Goal: Task Accomplishment & Management: Use online tool/utility

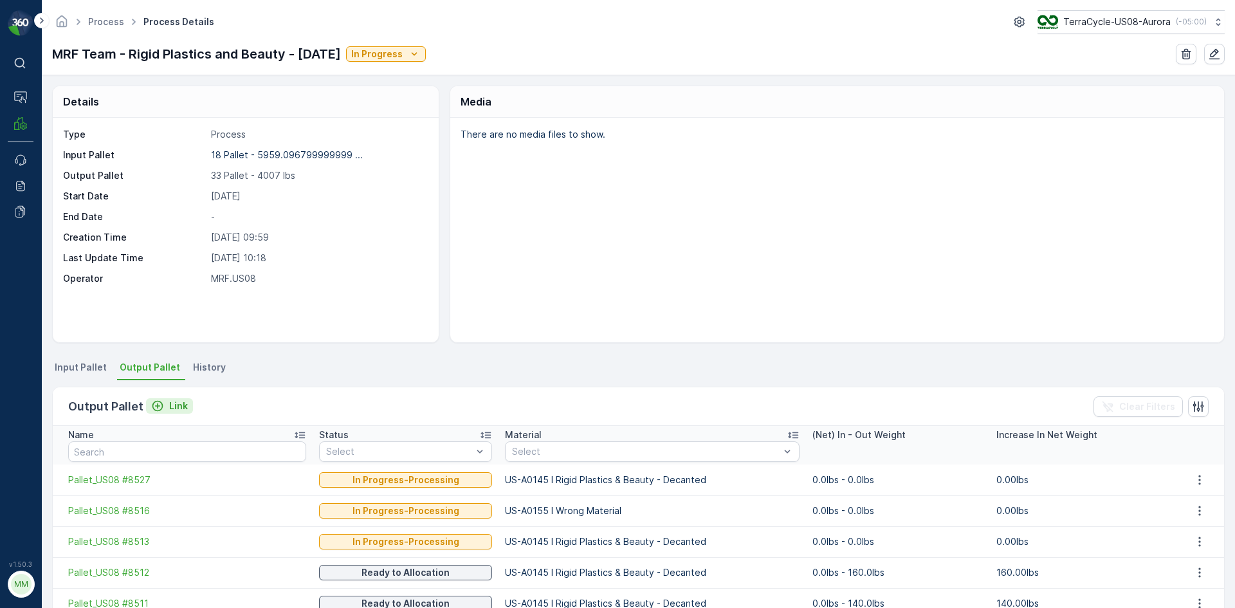
click at [163, 406] on div "Link" at bounding box center [169, 405] width 37 height 13
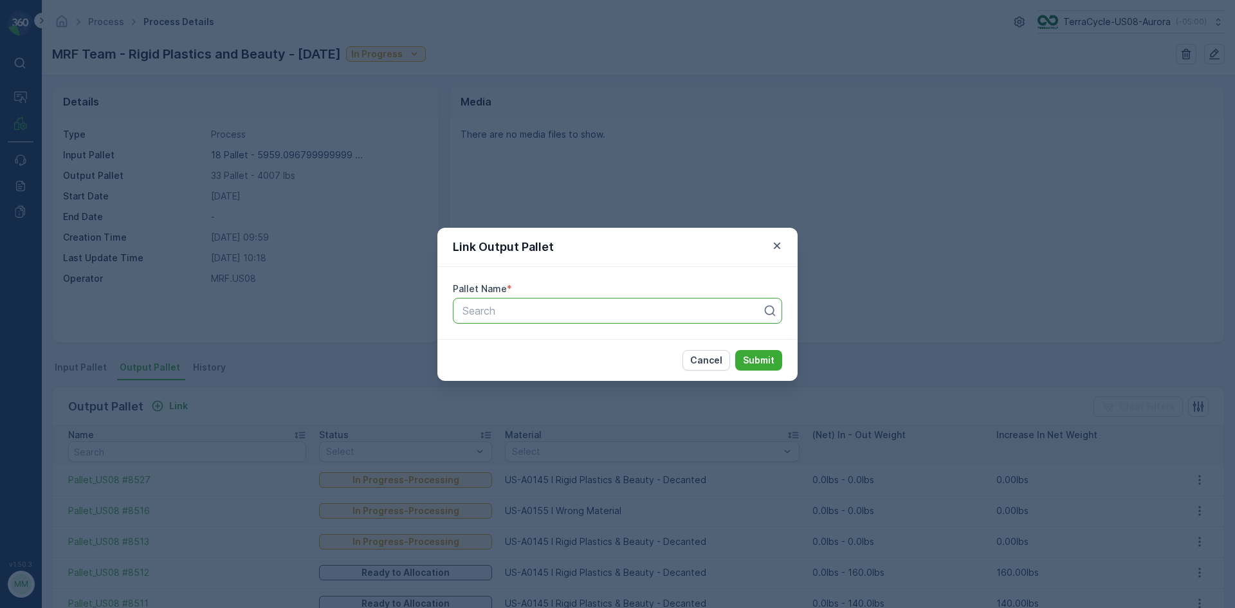
click at [656, 310] on div at bounding box center [612, 311] width 302 height 12
type input "8528"
click at [735, 350] on button "Submit" at bounding box center [758, 360] width 47 height 21
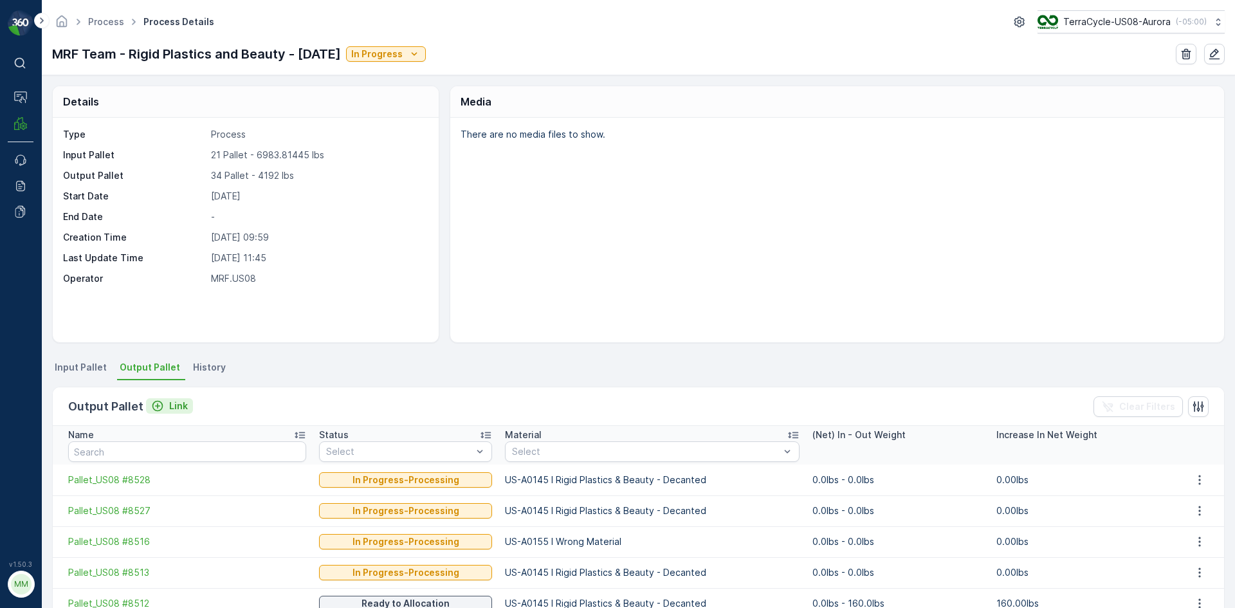
click at [188, 403] on button "Link" at bounding box center [169, 405] width 47 height 15
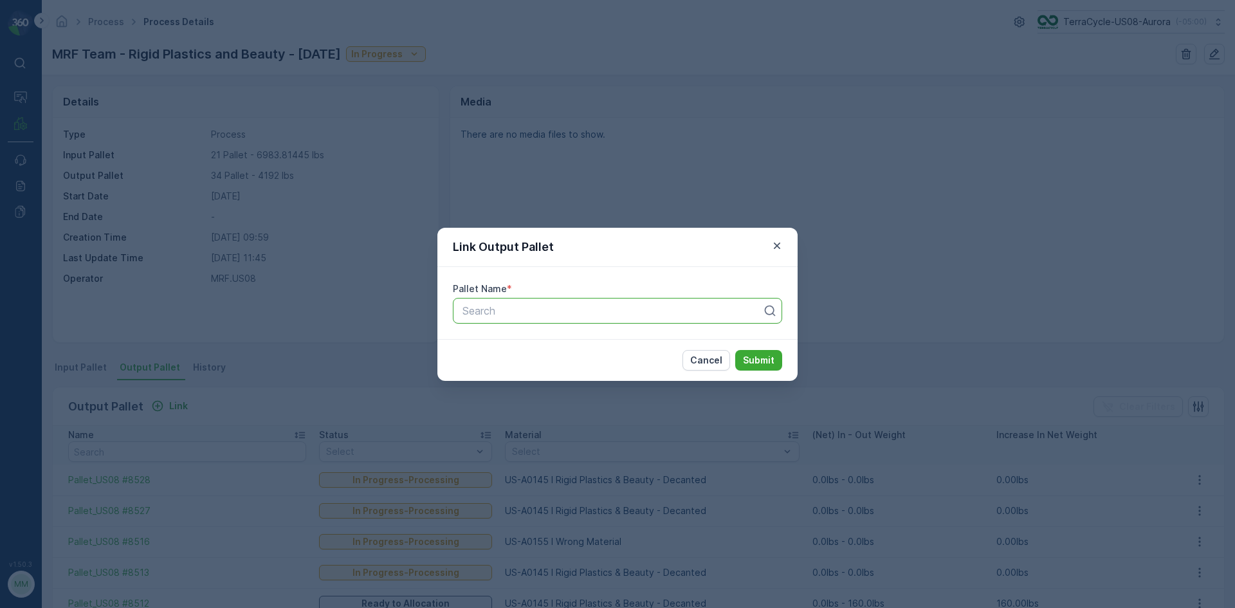
click at [549, 311] on div at bounding box center [612, 311] width 302 height 12
type input "8529"
click at [735, 350] on button "Submit" at bounding box center [758, 360] width 47 height 21
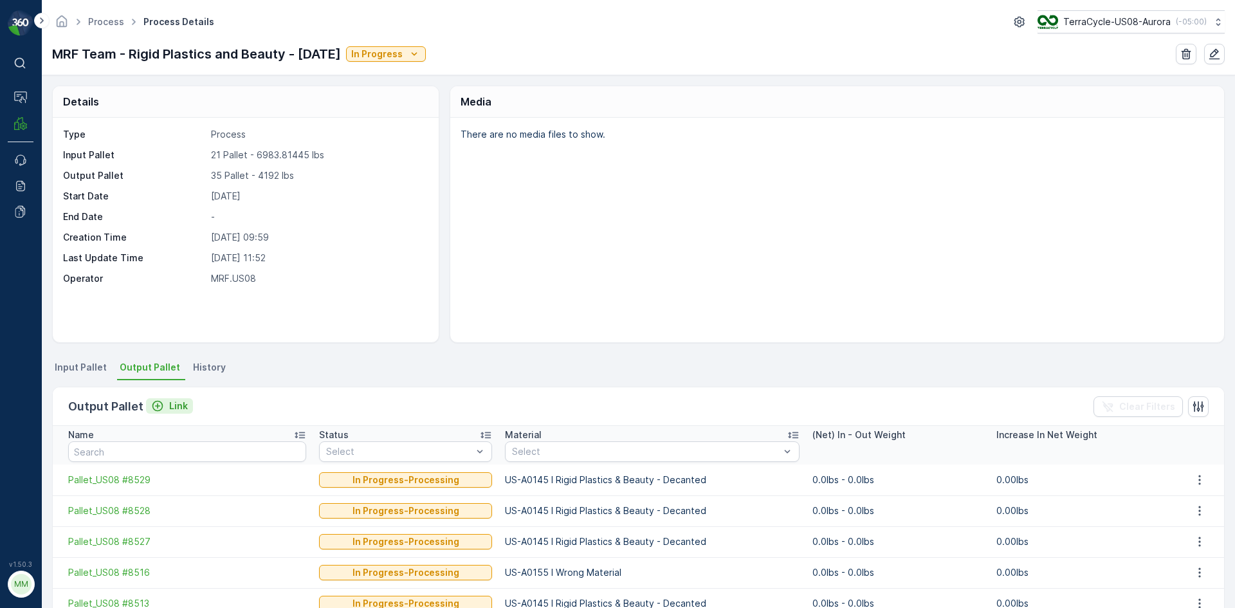
click at [158, 412] on button "Link" at bounding box center [169, 405] width 47 height 15
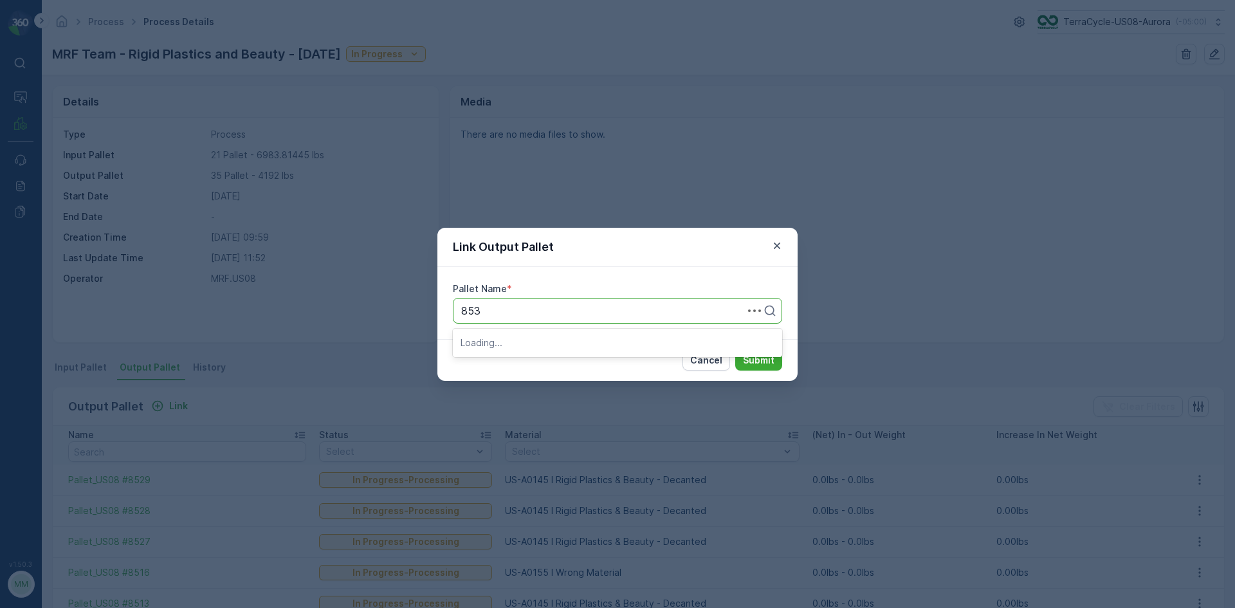
type input "8530"
click at [735, 350] on button "Submit" at bounding box center [758, 360] width 47 height 21
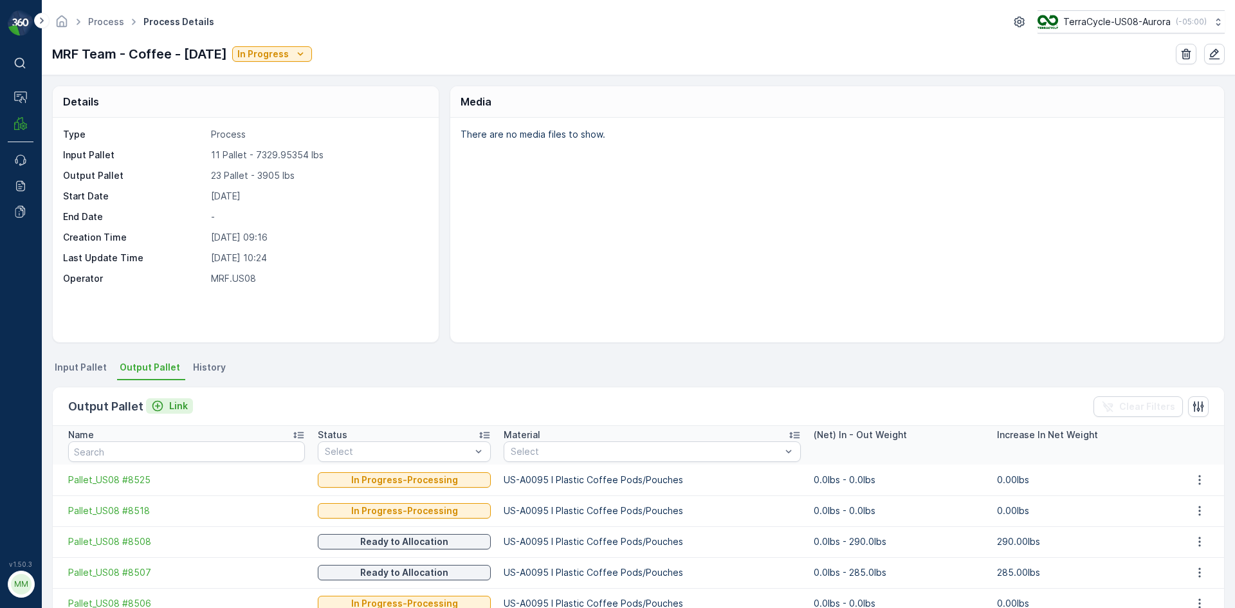
click at [169, 410] on p "Link" at bounding box center [178, 405] width 19 height 13
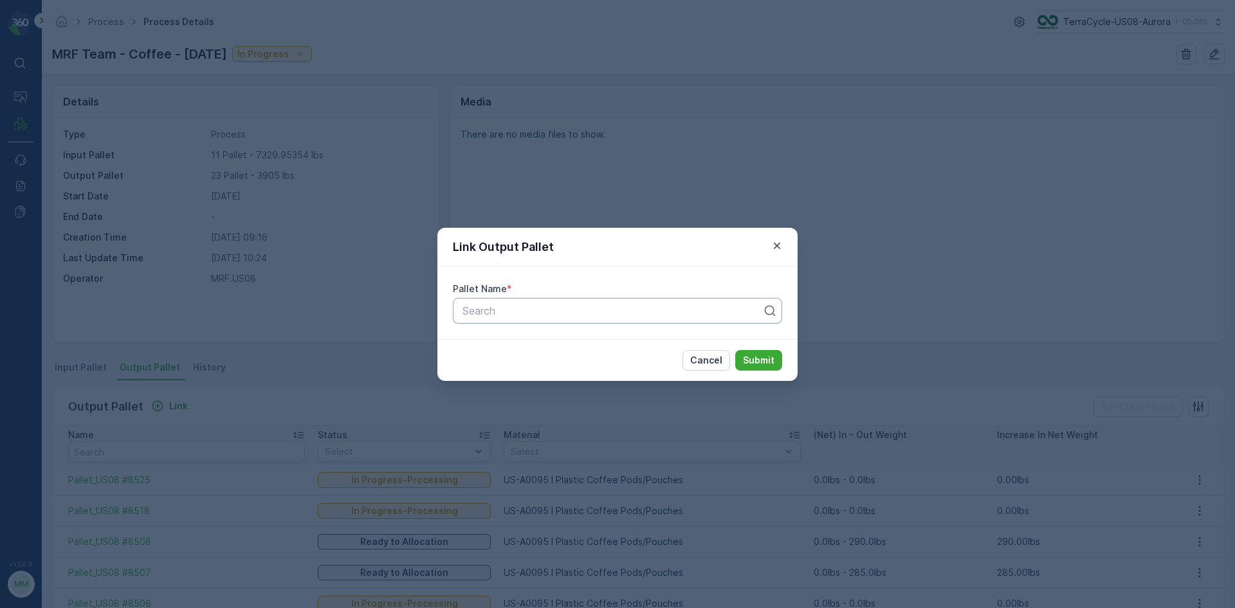
click at [522, 314] on div at bounding box center [612, 311] width 302 height 12
type input "8522"
click at [735, 350] on button "Submit" at bounding box center [758, 360] width 47 height 21
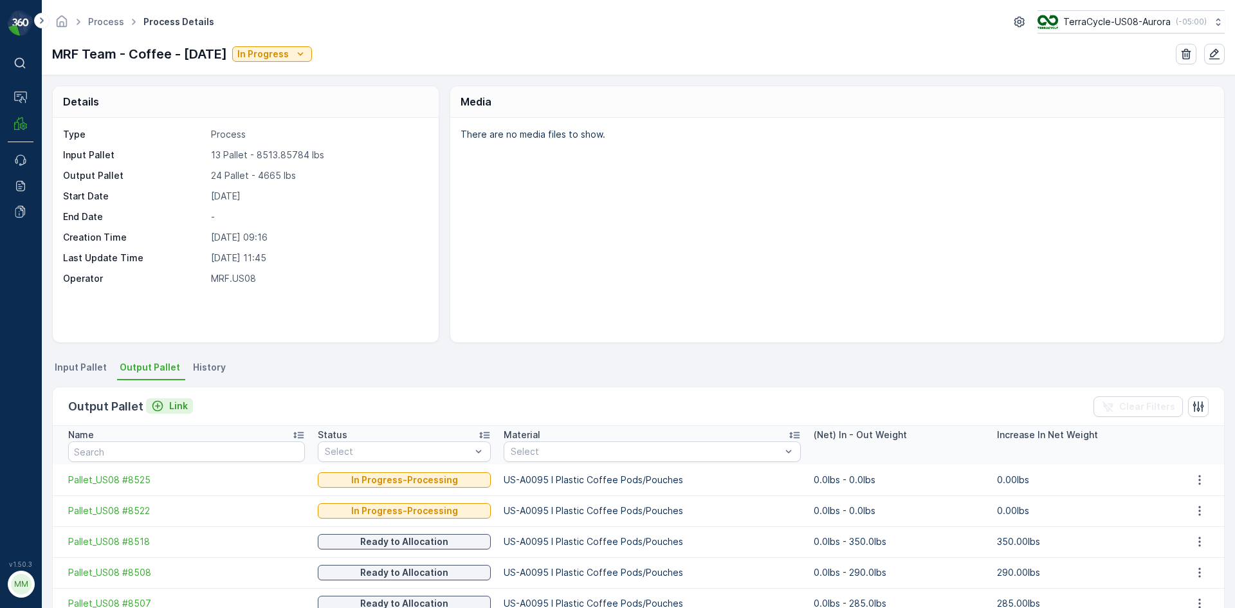
click at [179, 398] on button "Link" at bounding box center [169, 405] width 47 height 15
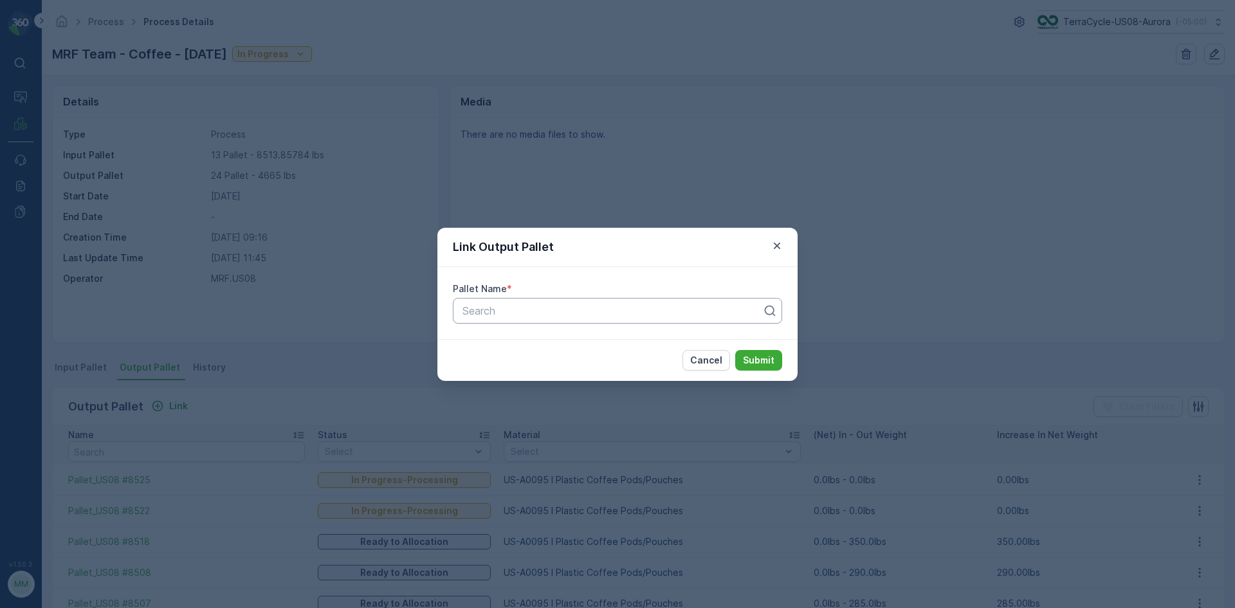
click at [593, 312] on div at bounding box center [612, 311] width 302 height 12
type input "8521"
click at [735, 350] on button "Submit" at bounding box center [758, 360] width 47 height 21
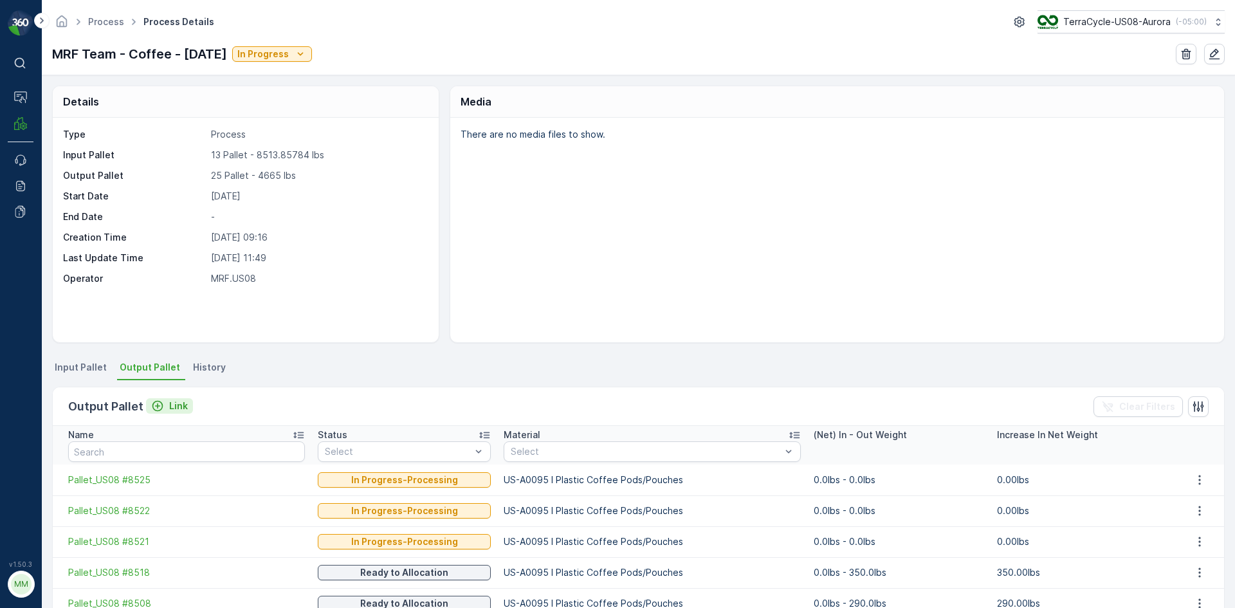
click at [156, 399] on icon "Link" at bounding box center [157, 405] width 13 height 13
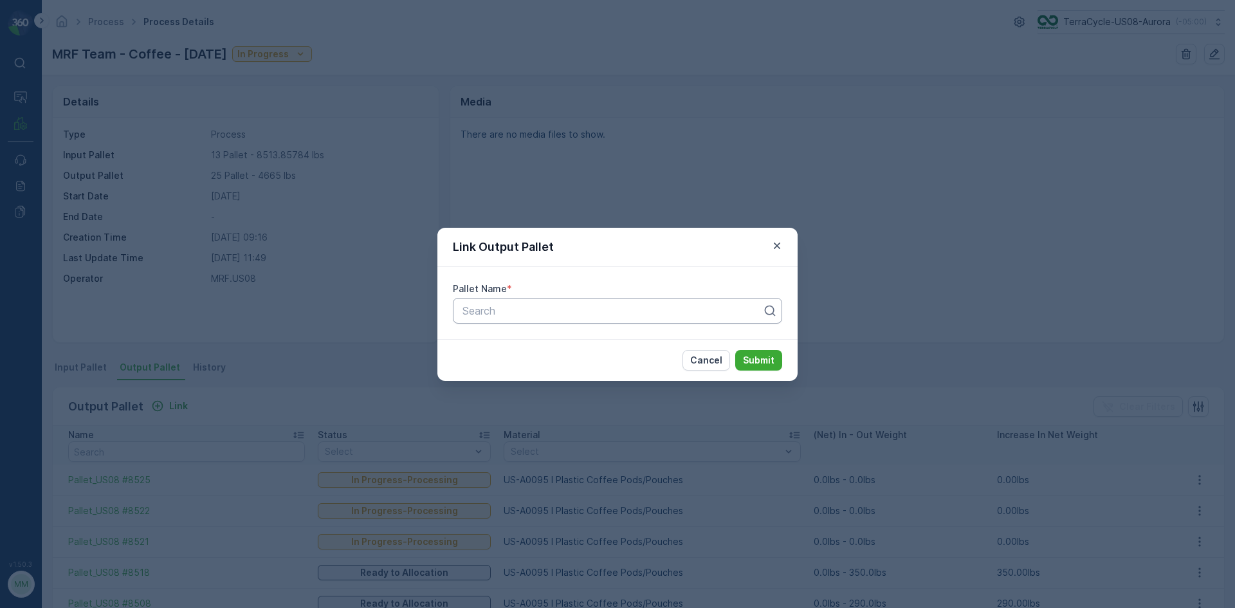
click at [559, 315] on div at bounding box center [612, 311] width 302 height 12
type input "8530"
click at [735, 350] on button "Submit" at bounding box center [758, 360] width 47 height 21
click at [689, 321] on div "Pallet_US08 #8530" at bounding box center [617, 311] width 329 height 26
type input "8523"
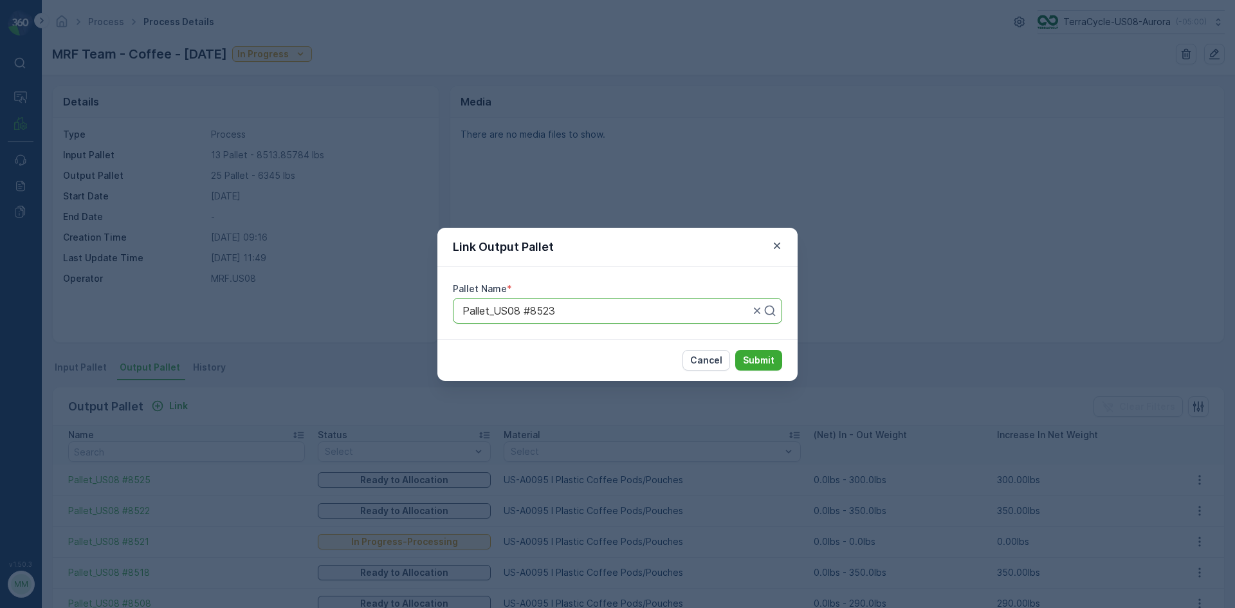
click at [735, 350] on button "Submit" at bounding box center [758, 360] width 47 height 21
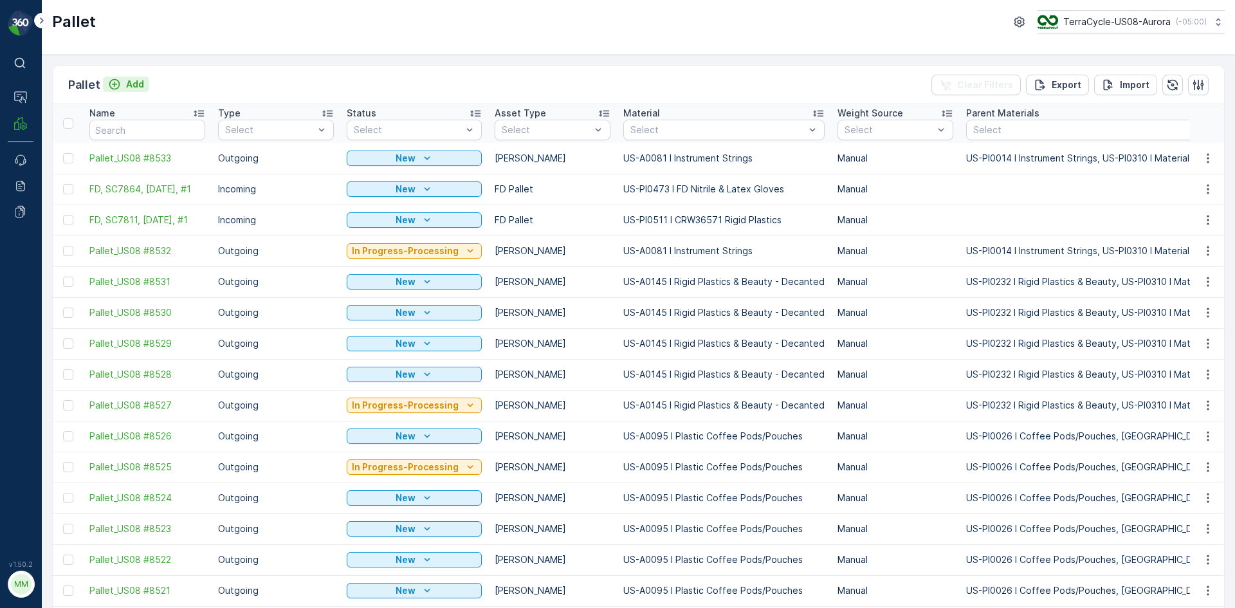
click at [122, 82] on div "Add" at bounding box center [126, 84] width 36 height 13
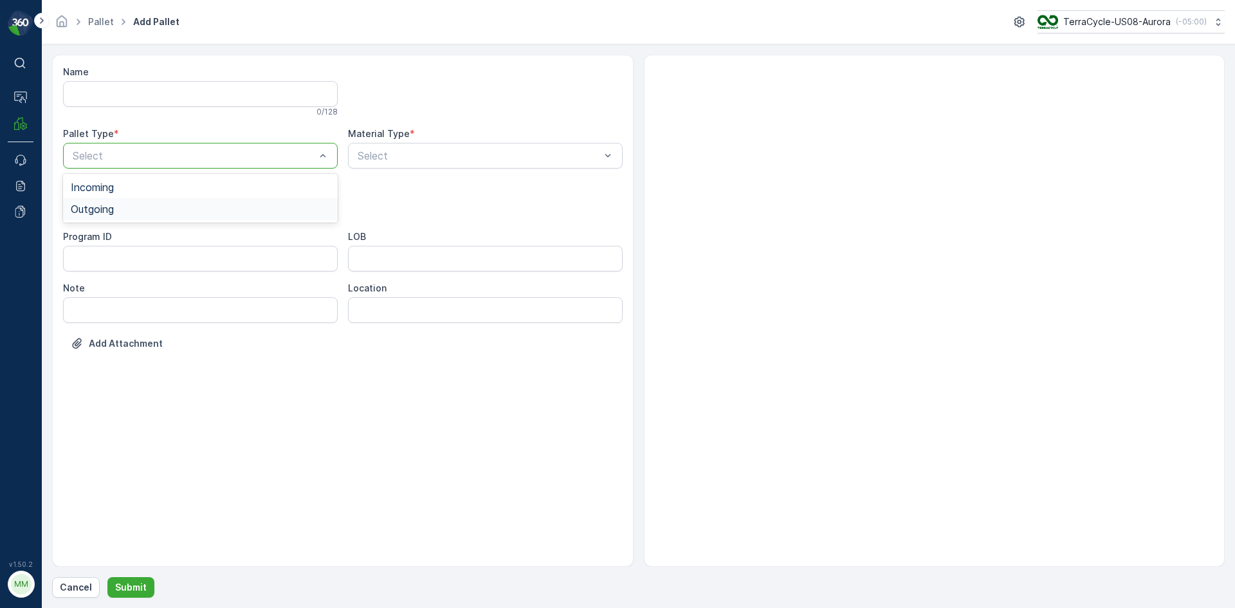
click at [126, 210] on div "Outgoing" at bounding box center [200, 209] width 259 height 12
click at [119, 237] on div "[PERSON_NAME]" at bounding box center [200, 239] width 259 height 12
click at [484, 167] on div "Select" at bounding box center [485, 156] width 275 height 26
type input "0145"
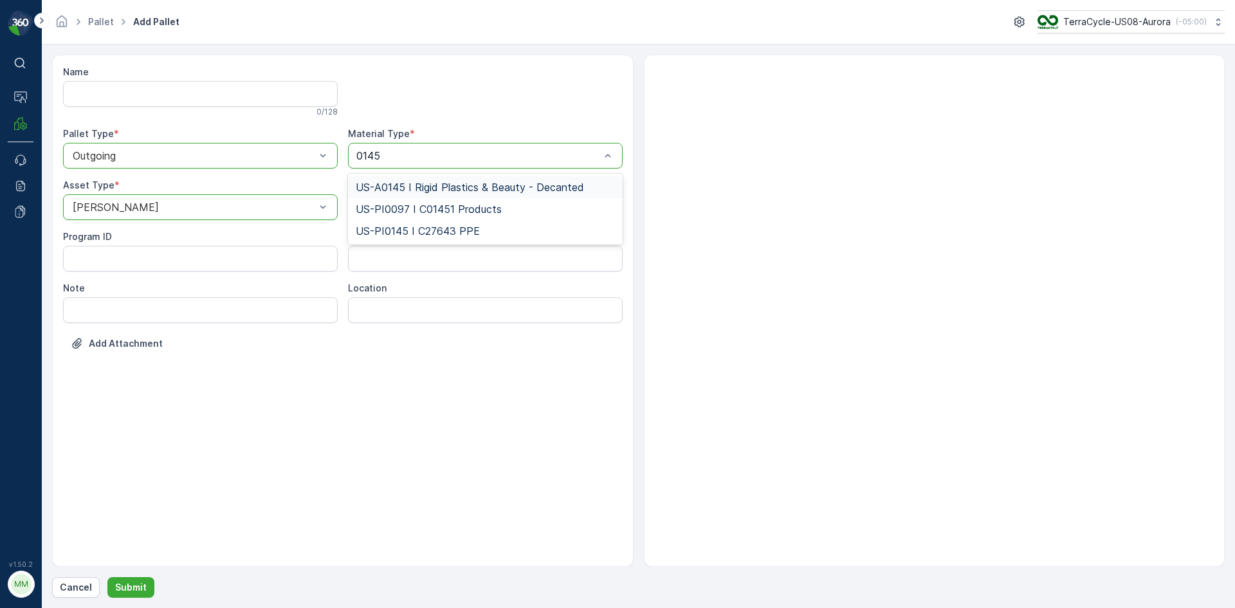
click at [488, 185] on span "US-A0145 I Rigid Plastics & Beauty - Decanted" at bounding box center [470, 187] width 228 height 12
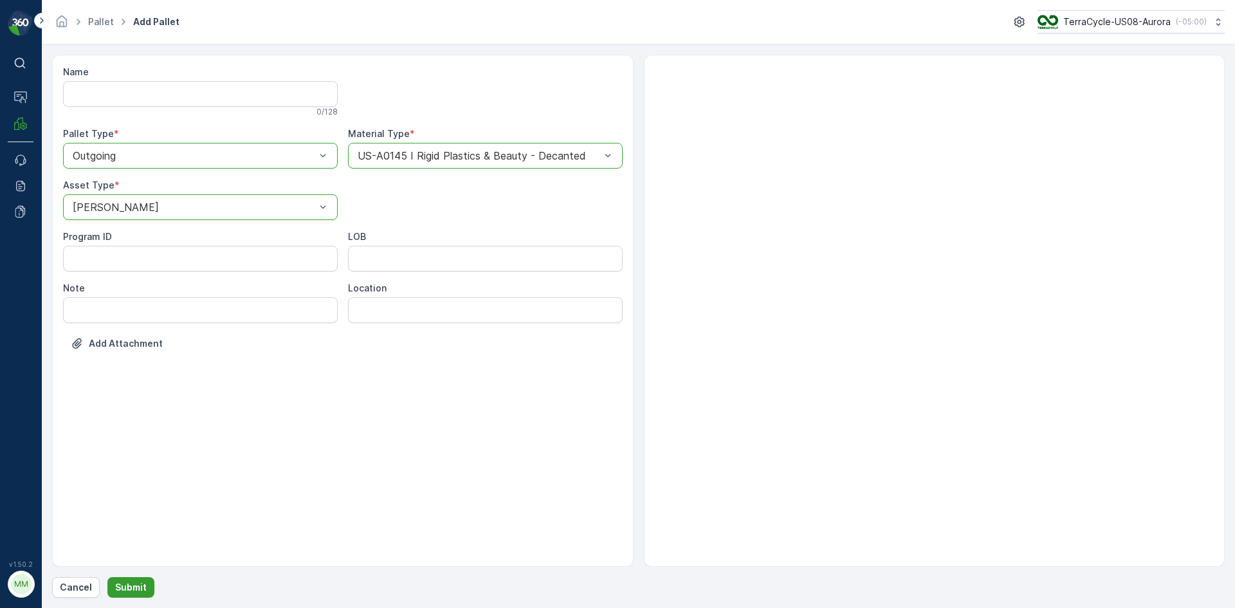
click at [145, 588] on button "Submit" at bounding box center [130, 587] width 47 height 21
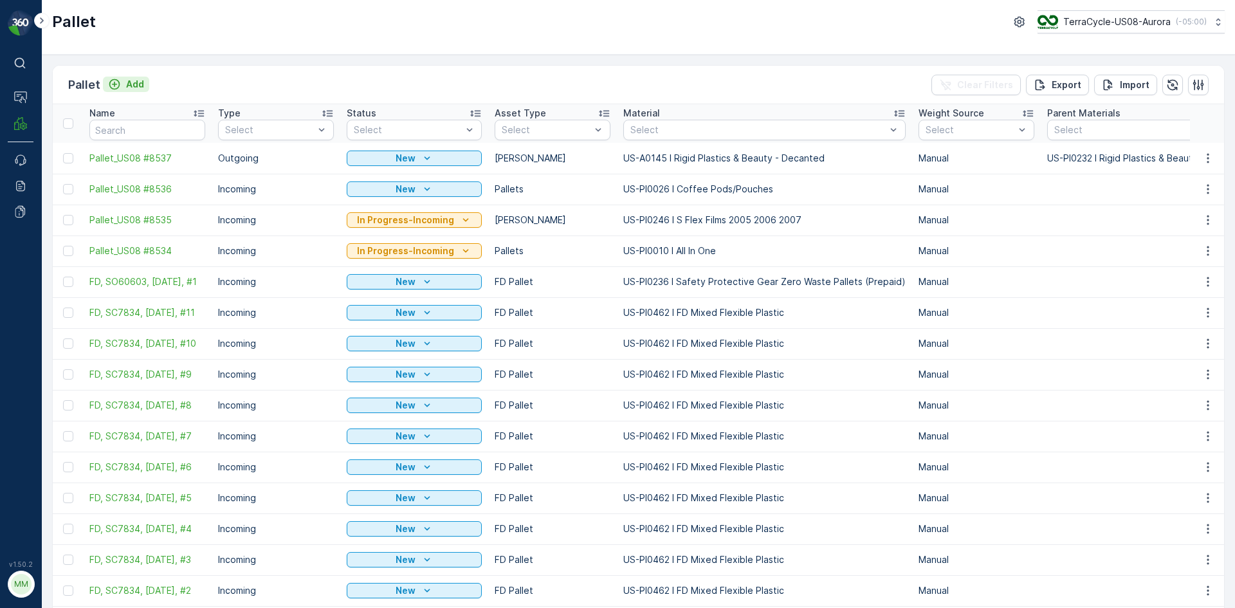
click at [132, 87] on p "Add" at bounding box center [135, 84] width 18 height 13
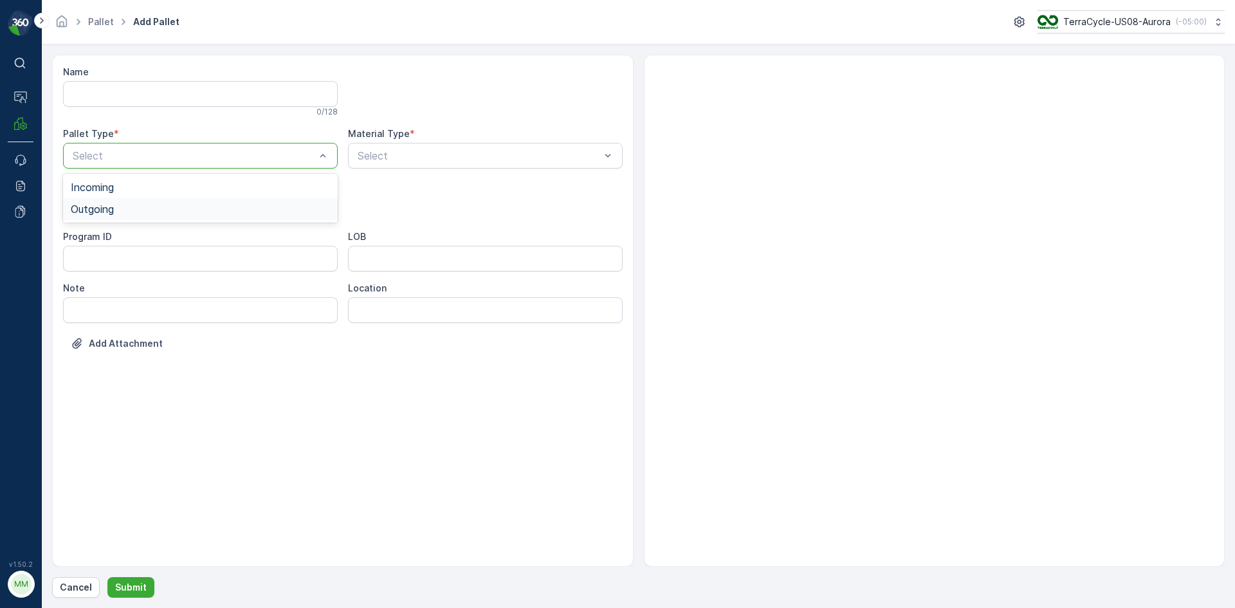
click at [150, 219] on div "Outgoing" at bounding box center [200, 209] width 275 height 22
click at [136, 243] on div "Gaylord" at bounding box center [200, 239] width 259 height 12
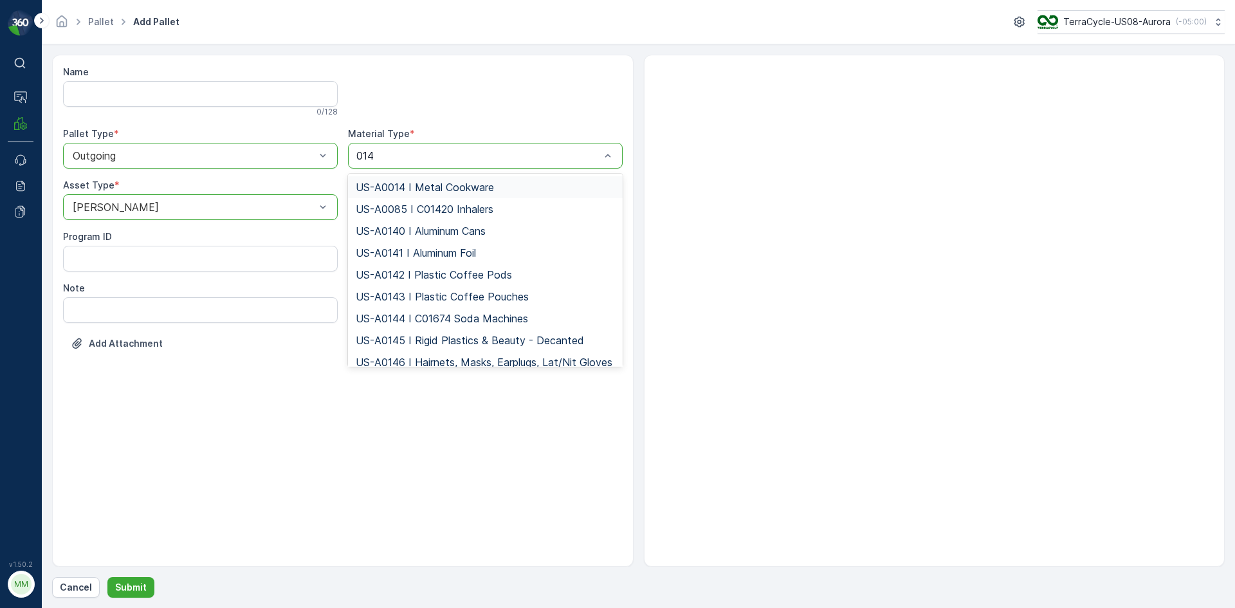
type input "0145"
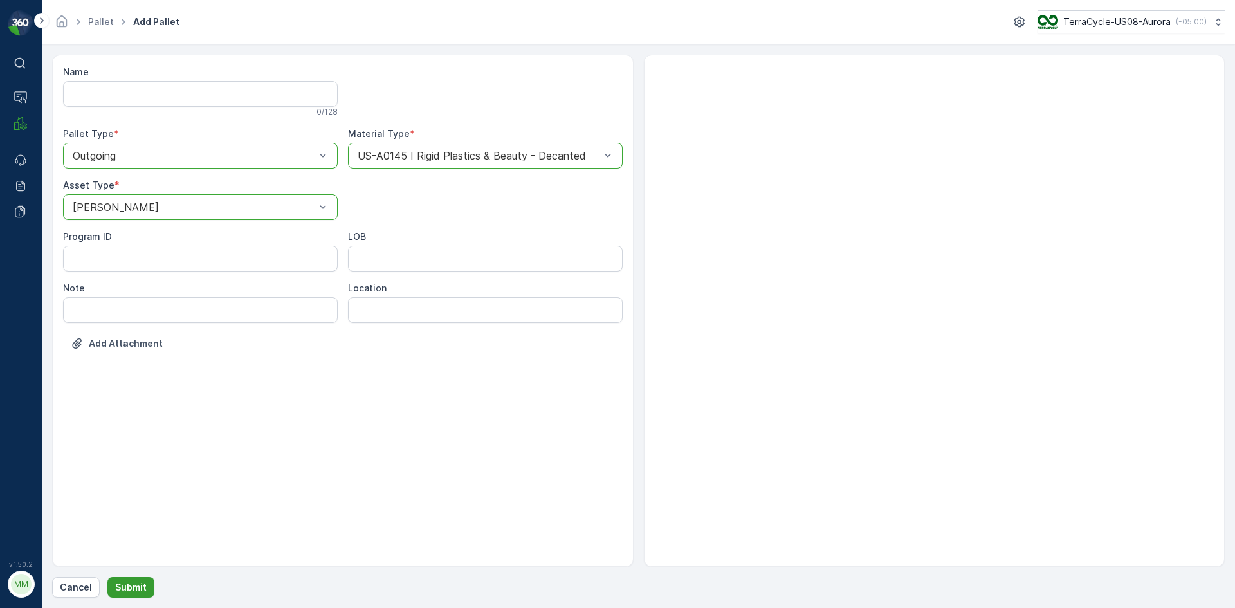
click at [141, 587] on p "Submit" at bounding box center [131, 587] width 32 height 13
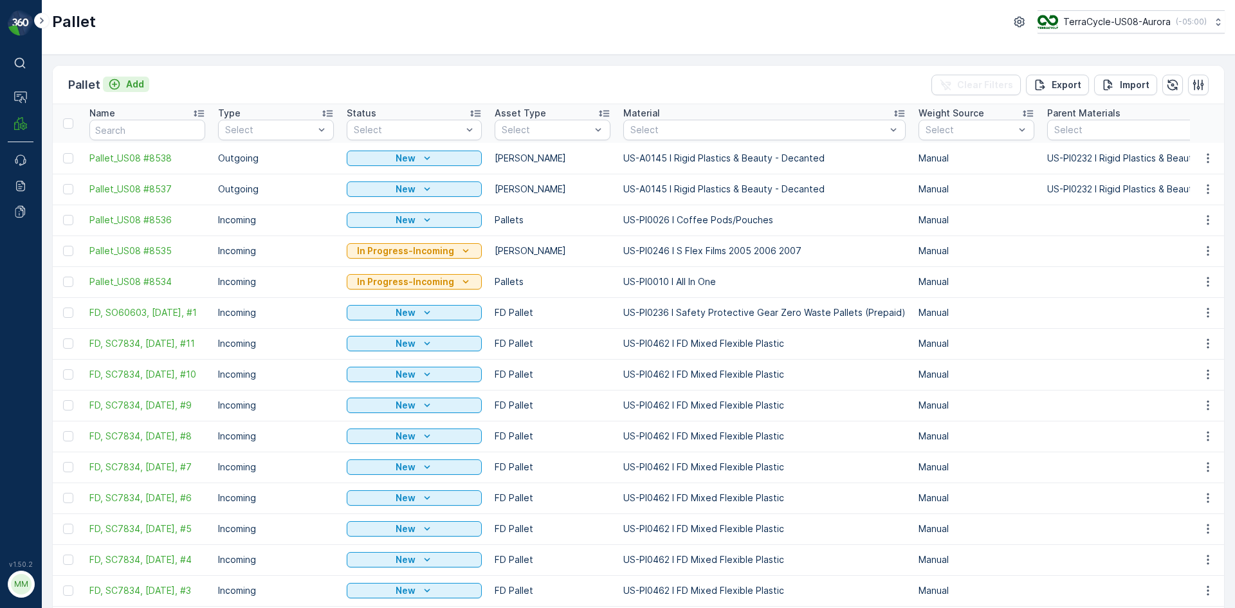
click at [128, 88] on p "Add" at bounding box center [135, 84] width 18 height 13
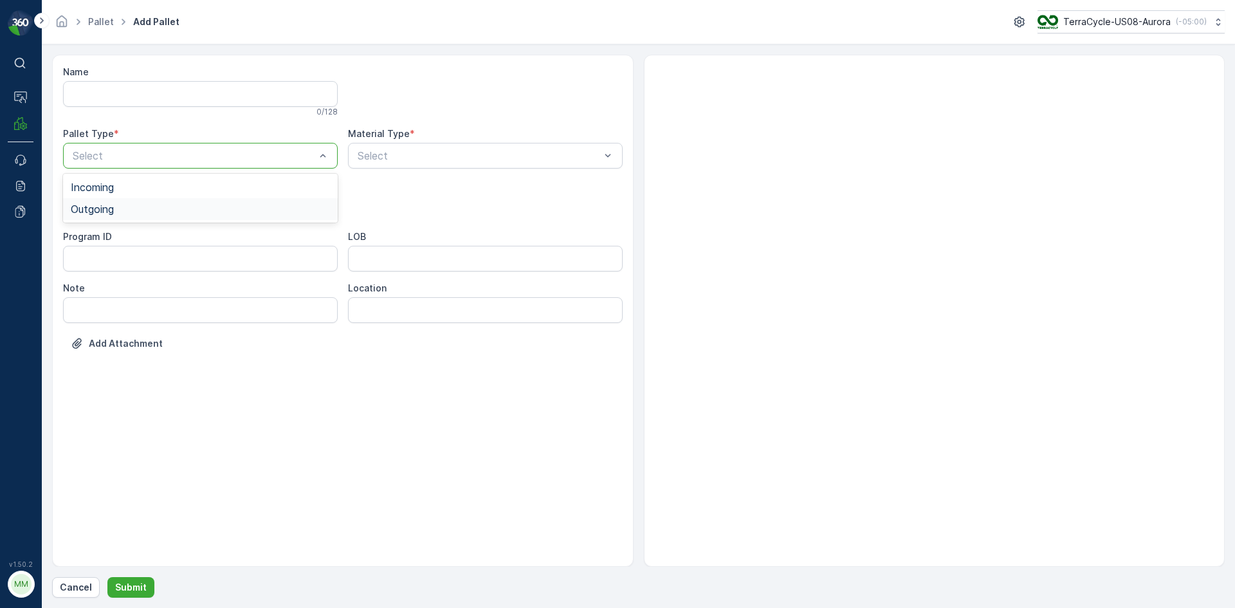
click at [154, 206] on div "Outgoing" at bounding box center [200, 209] width 259 height 12
click at [147, 235] on div "Gaylord" at bounding box center [200, 239] width 259 height 12
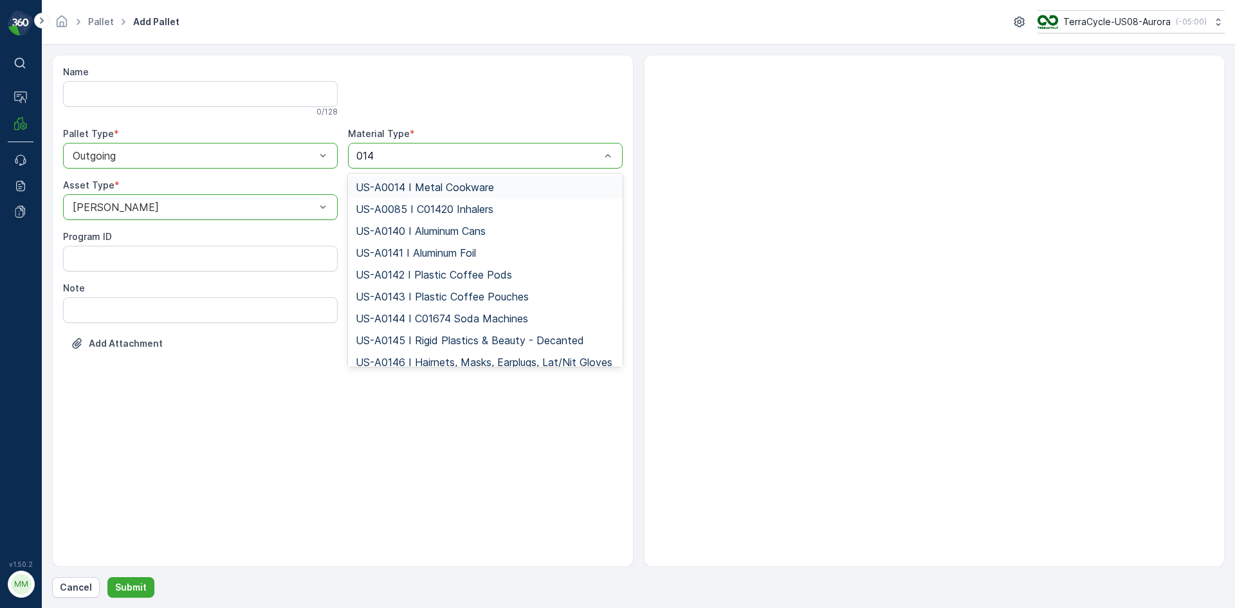
type input "0145"
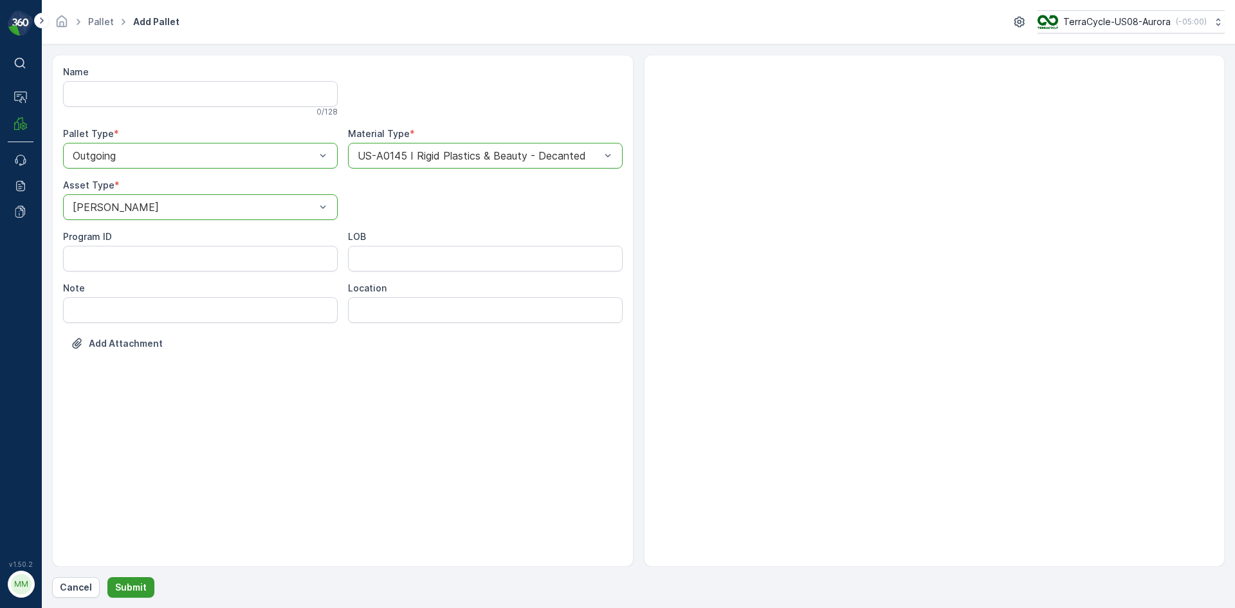
click at [146, 590] on button "Submit" at bounding box center [130, 587] width 47 height 21
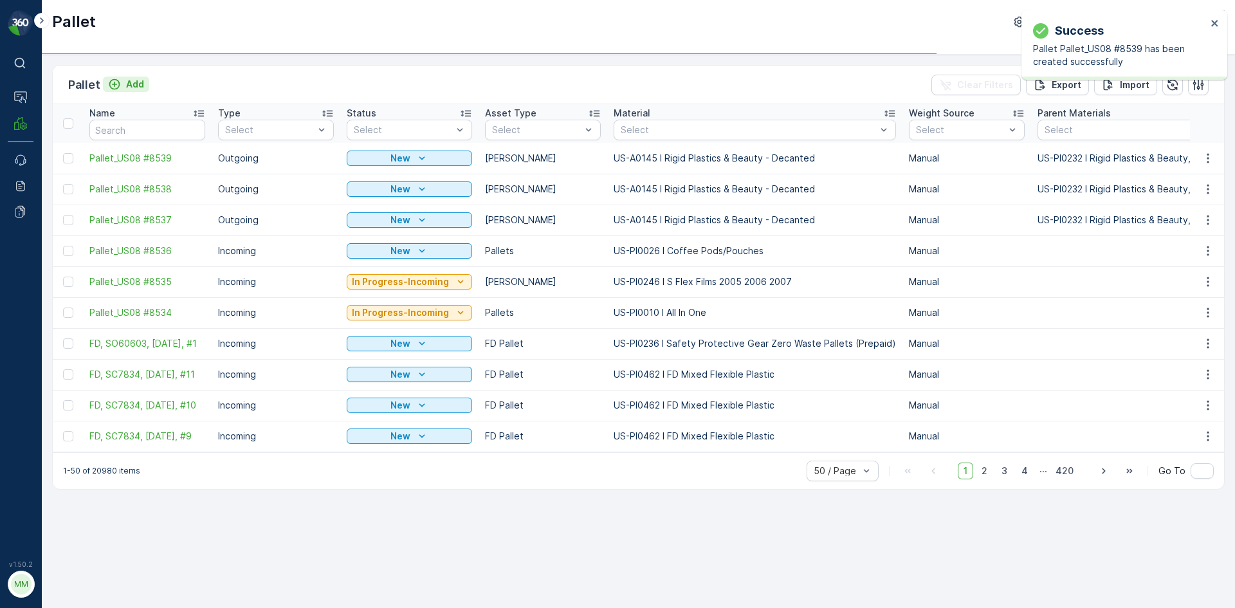
click at [144, 88] on button "Add" at bounding box center [126, 84] width 46 height 15
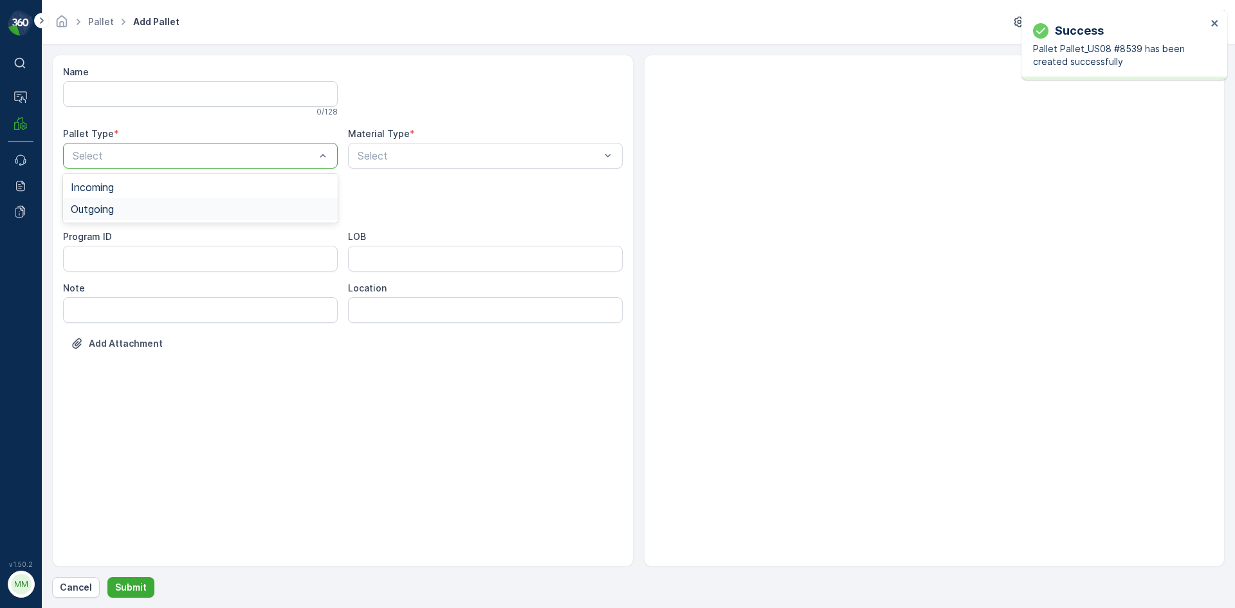
click at [137, 201] on div "Outgoing" at bounding box center [200, 209] width 275 height 22
click at [118, 242] on div "Gaylord" at bounding box center [200, 239] width 259 height 12
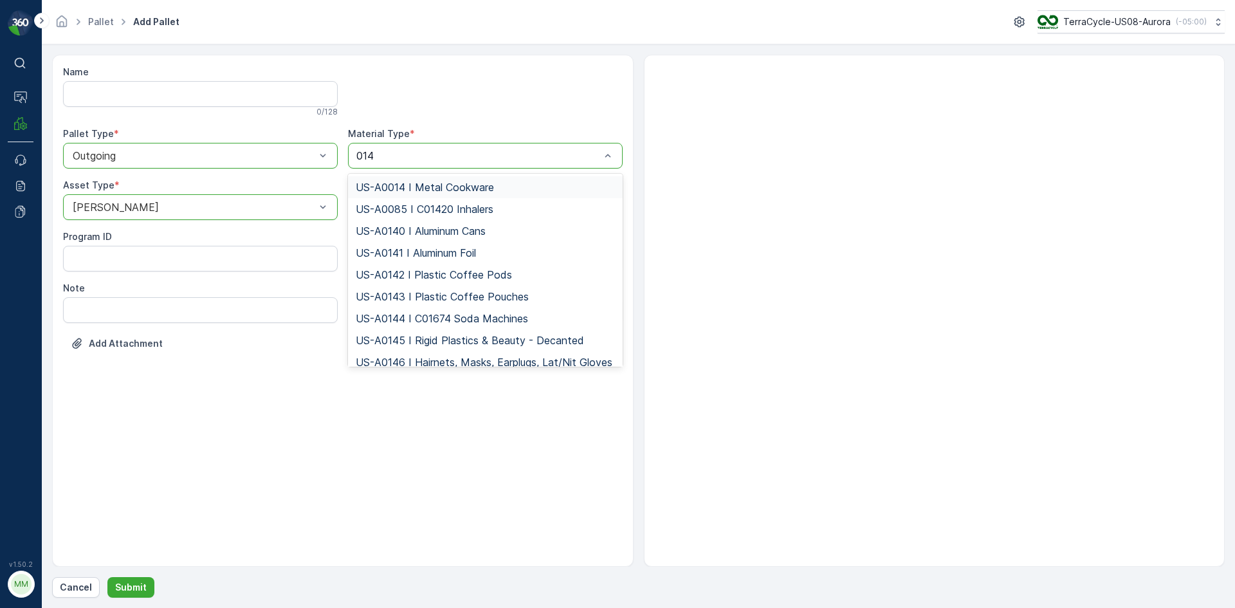
type input "0145"
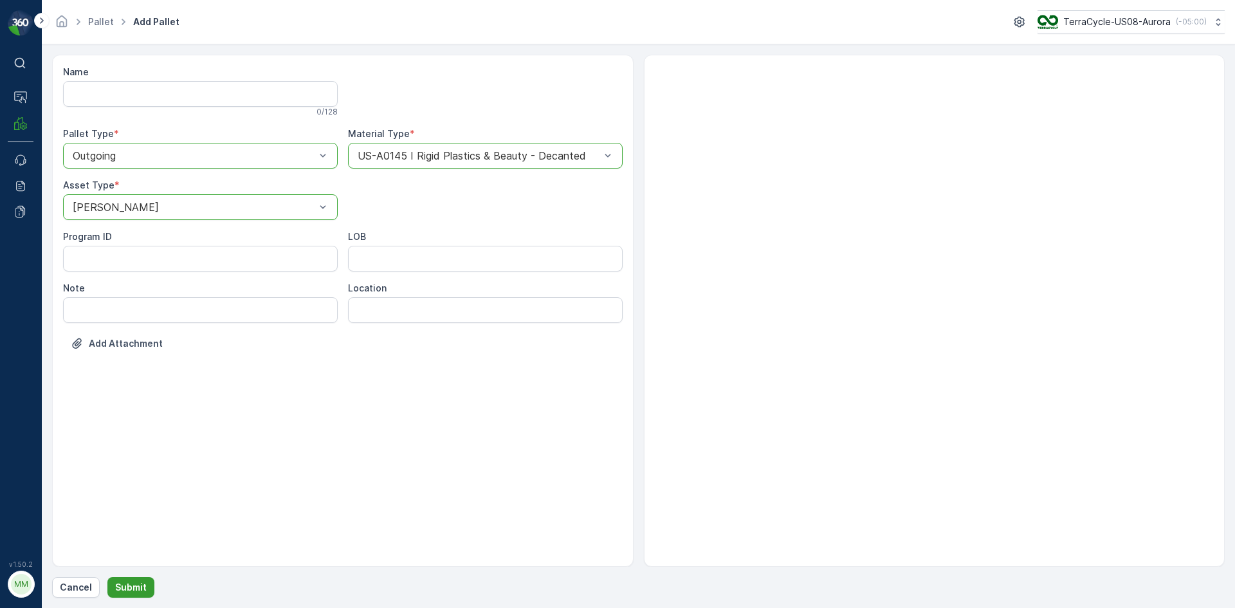
click at [147, 583] on button "Submit" at bounding box center [130, 587] width 47 height 21
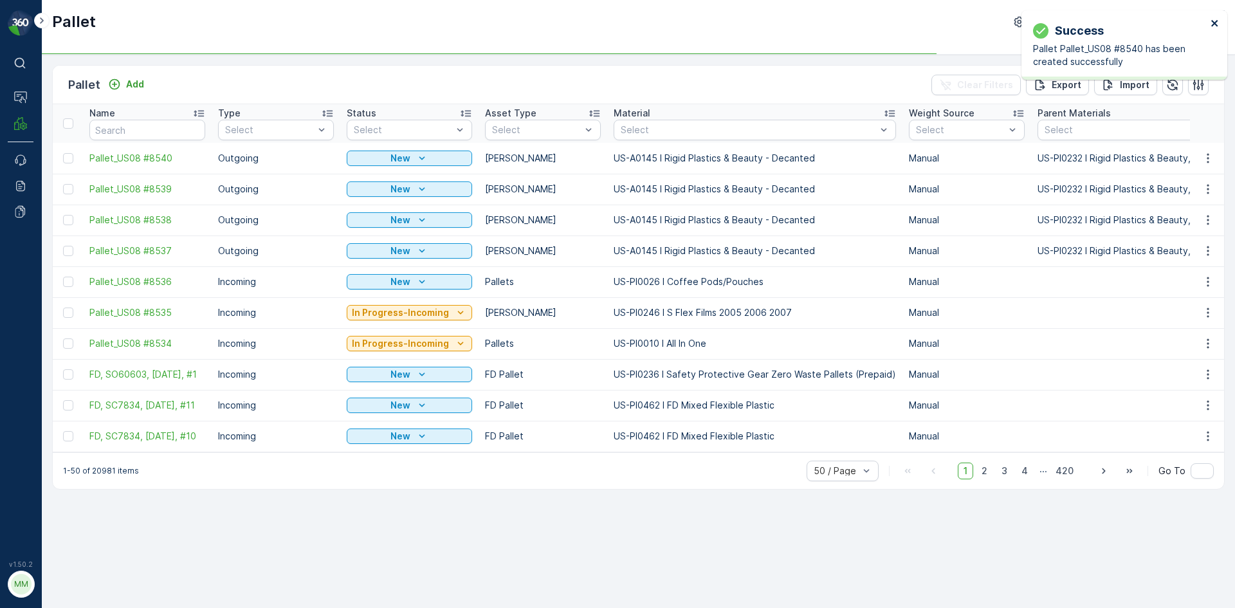
click at [1216, 26] on icon "close" at bounding box center [1214, 23] width 6 height 6
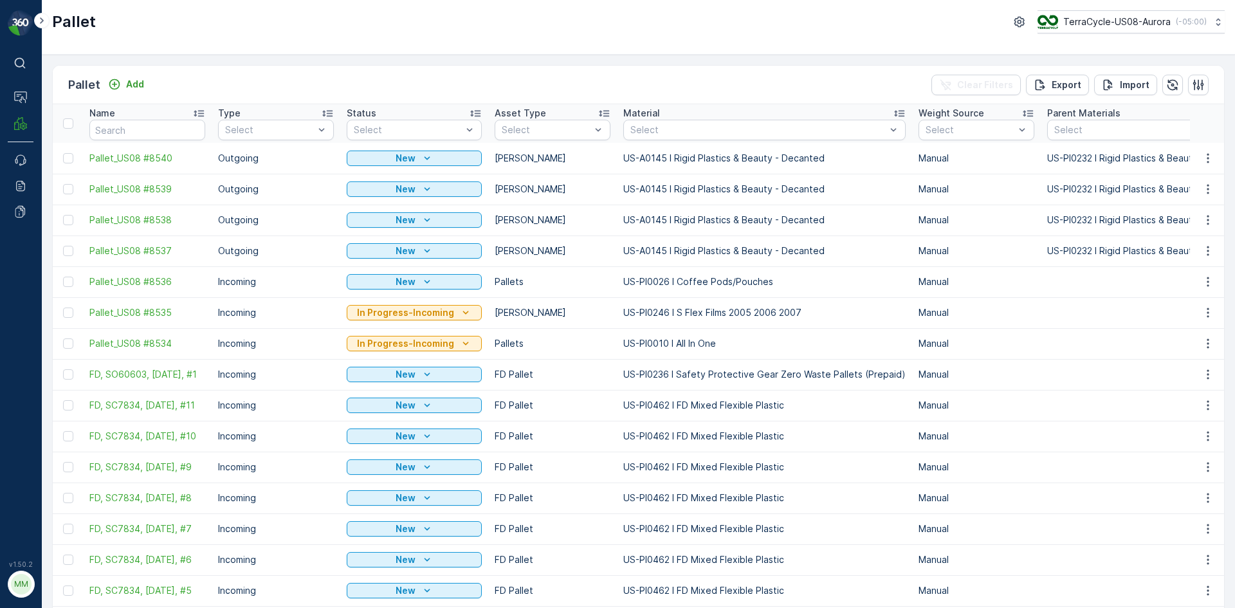
drag, startPoint x: 68, startPoint y: 255, endPoint x: 71, endPoint y: 226, distance: 28.5
click at [69, 252] on div at bounding box center [68, 251] width 10 height 10
click at [63, 246] on input "checkbox" at bounding box center [63, 246] width 0 height 0
click at [71, 221] on div at bounding box center [68, 220] width 10 height 10
click at [63, 215] on input "checkbox" at bounding box center [63, 215] width 0 height 0
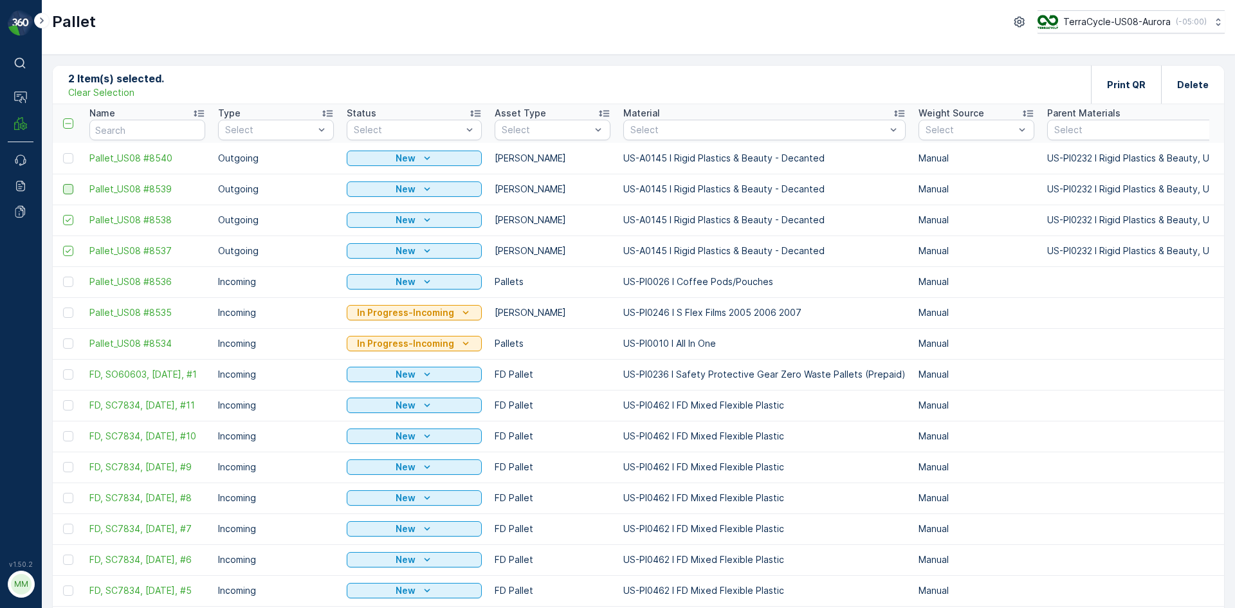
click at [68, 189] on div at bounding box center [68, 189] width 10 height 10
click at [63, 184] on input "checkbox" at bounding box center [63, 184] width 0 height 0
drag, startPoint x: 68, startPoint y: 158, endPoint x: 159, endPoint y: 146, distance: 91.4
click at [68, 157] on div at bounding box center [68, 158] width 10 height 10
click at [63, 153] on input "checkbox" at bounding box center [63, 153] width 0 height 0
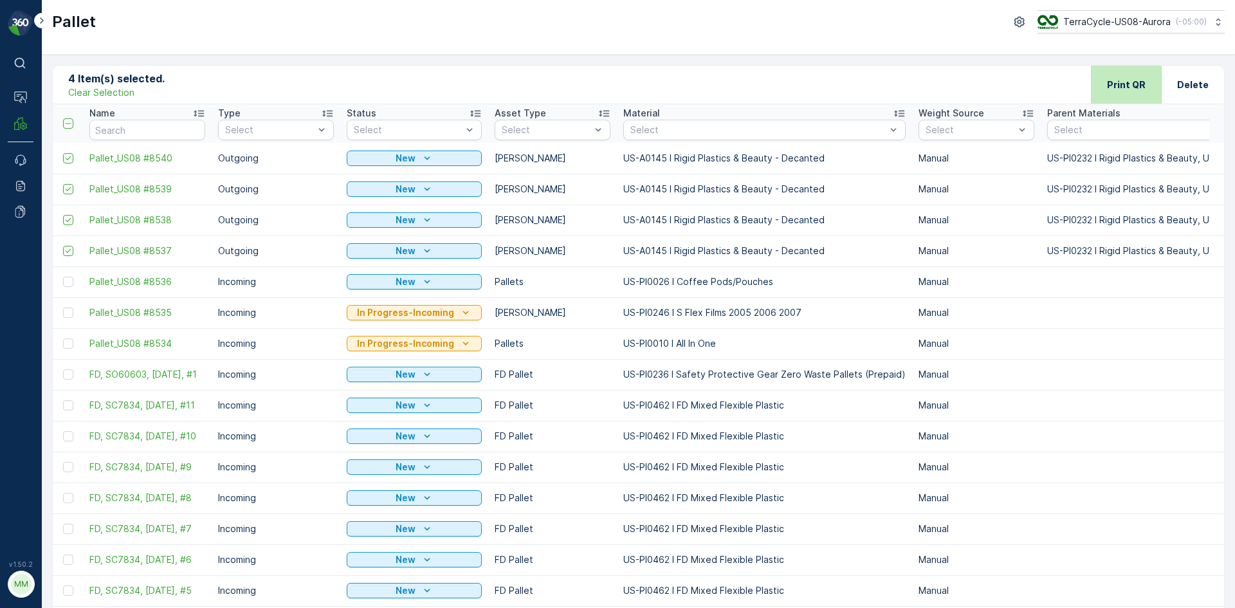
click at [1118, 86] on p "Print QR" at bounding box center [1126, 84] width 39 height 13
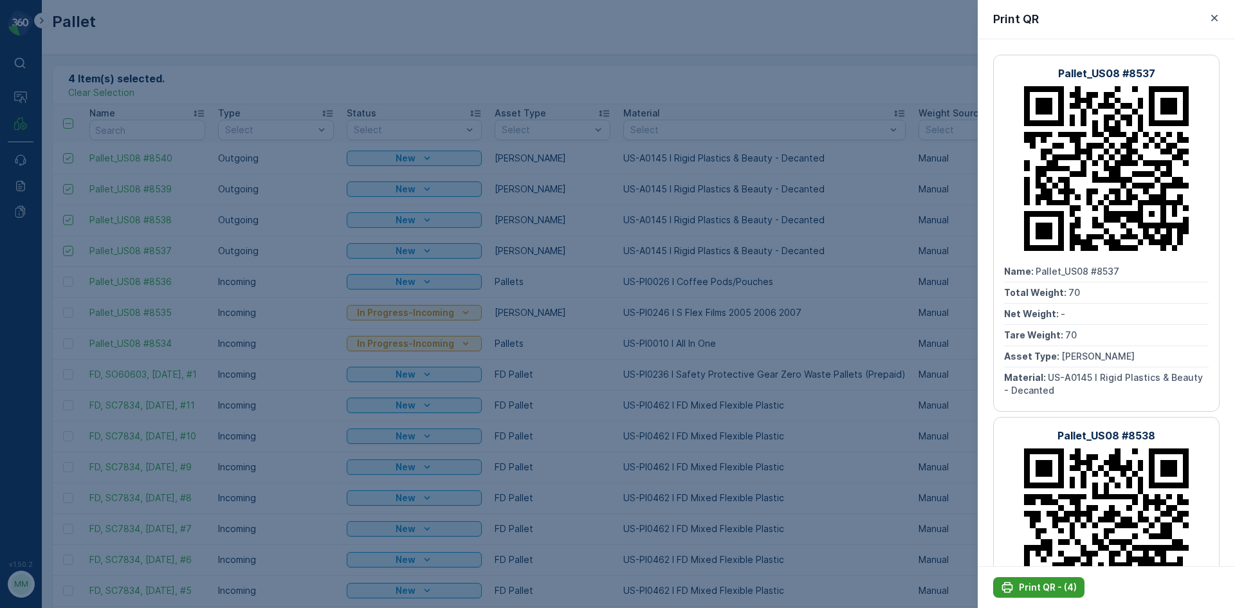
click at [1035, 587] on p "Print QR - (4)" at bounding box center [1047, 587] width 58 height 13
click at [872, 514] on div at bounding box center [617, 304] width 1235 height 608
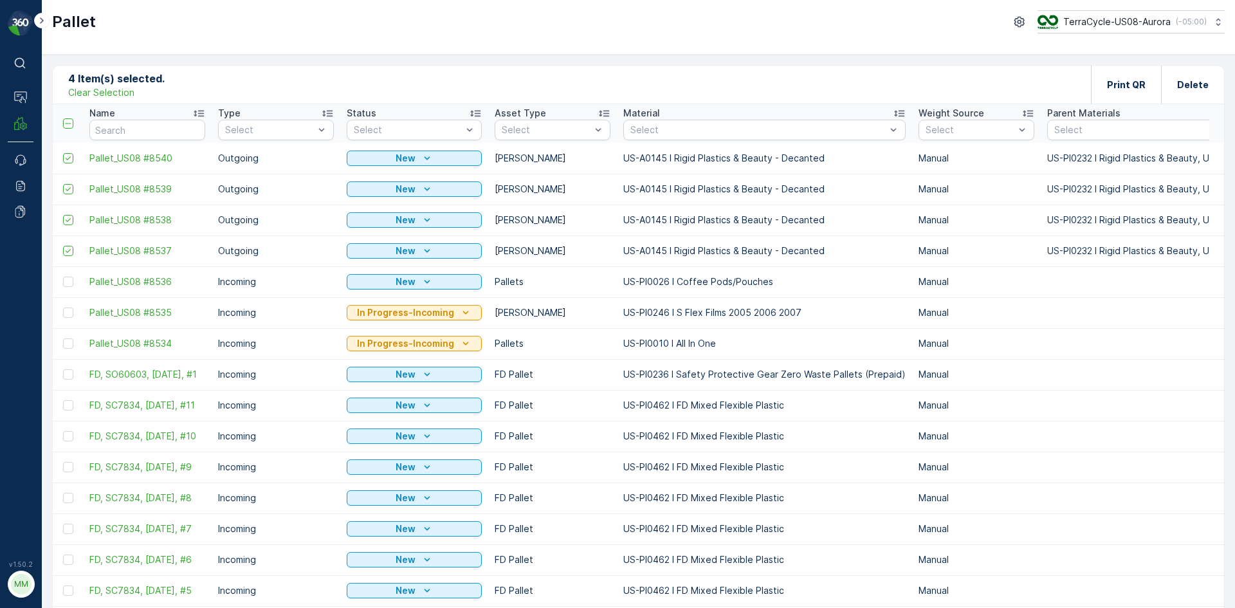
click at [115, 90] on p "Clear Selection" at bounding box center [101, 92] width 66 height 13
